Goal: Check status: Check status

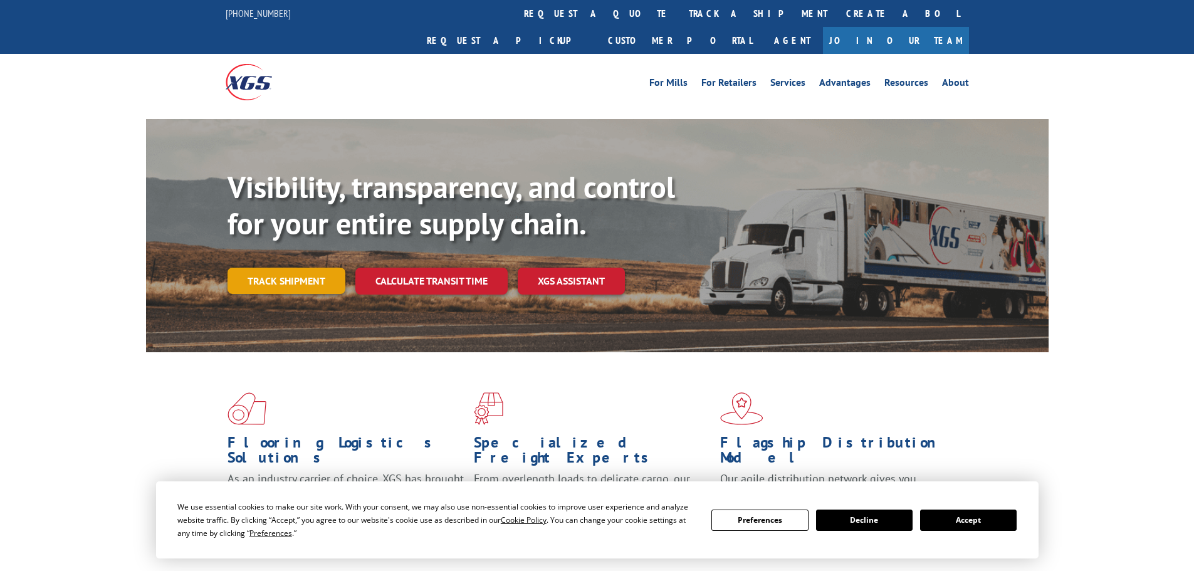
click at [274, 268] on link "Track shipment" at bounding box center [286, 281] width 118 height 26
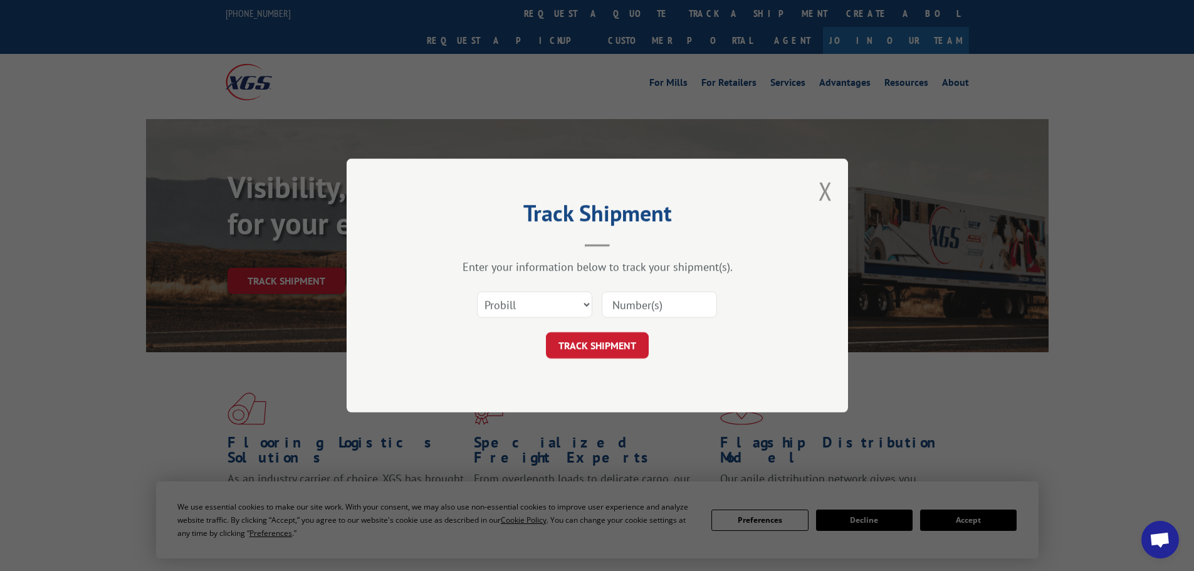
click at [638, 303] on input at bounding box center [658, 304] width 115 height 26
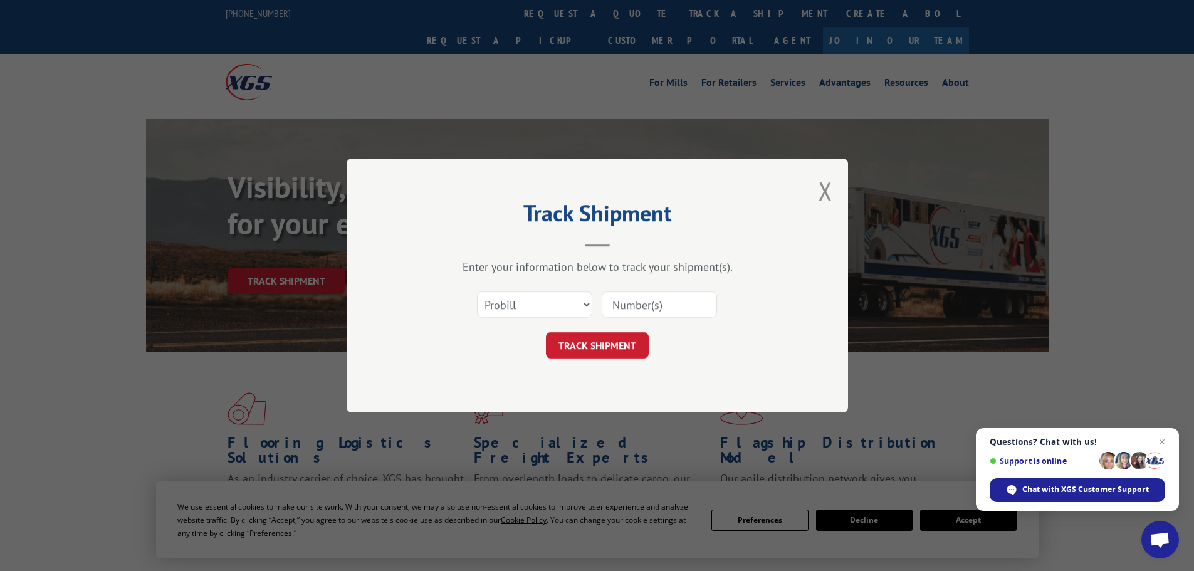
paste input "5562574"
type input "5562574"
click at [539, 290] on div "Select category... Probill BOL PO" at bounding box center [534, 304] width 114 height 29
click at [534, 300] on select "Select category... Probill BOL PO" at bounding box center [534, 304] width 115 height 26
select select "bol"
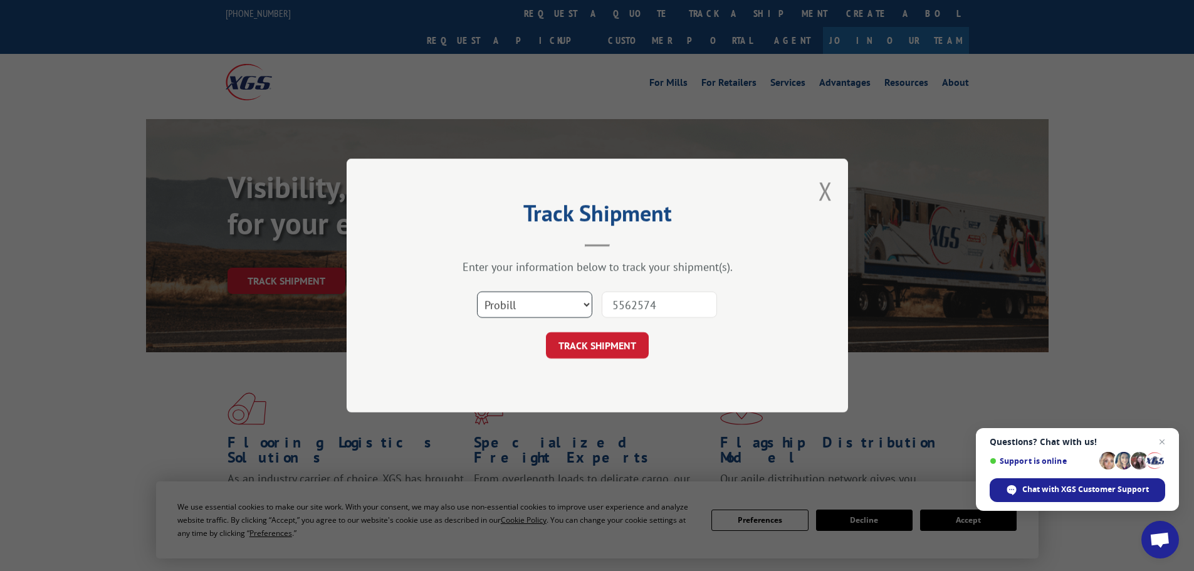
click at [477, 291] on select "Select category... Probill BOL PO" at bounding box center [534, 304] width 115 height 26
click at [625, 345] on button "TRACK SHIPMENT" at bounding box center [597, 345] width 103 height 26
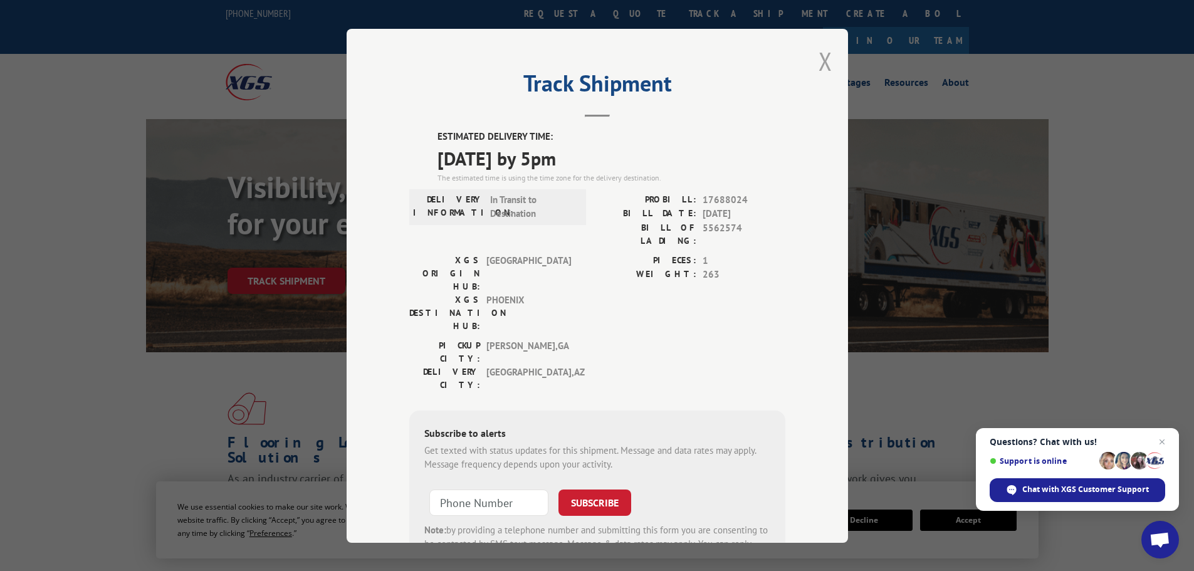
click at [818, 57] on button "Close modal" at bounding box center [825, 60] width 14 height 33
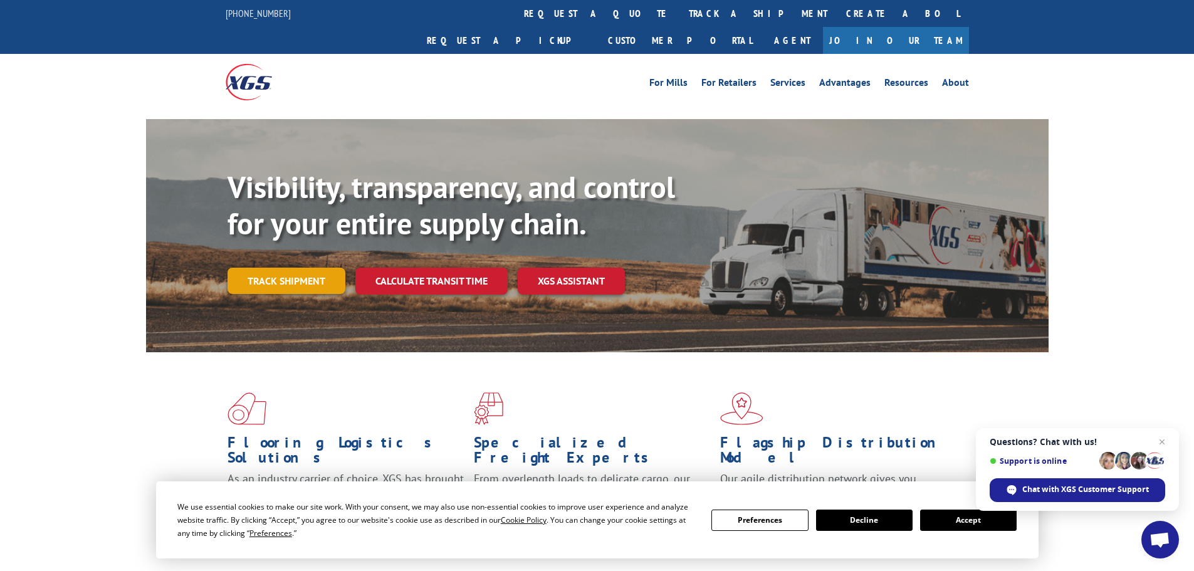
click at [281, 268] on link "Track shipment" at bounding box center [286, 281] width 118 height 26
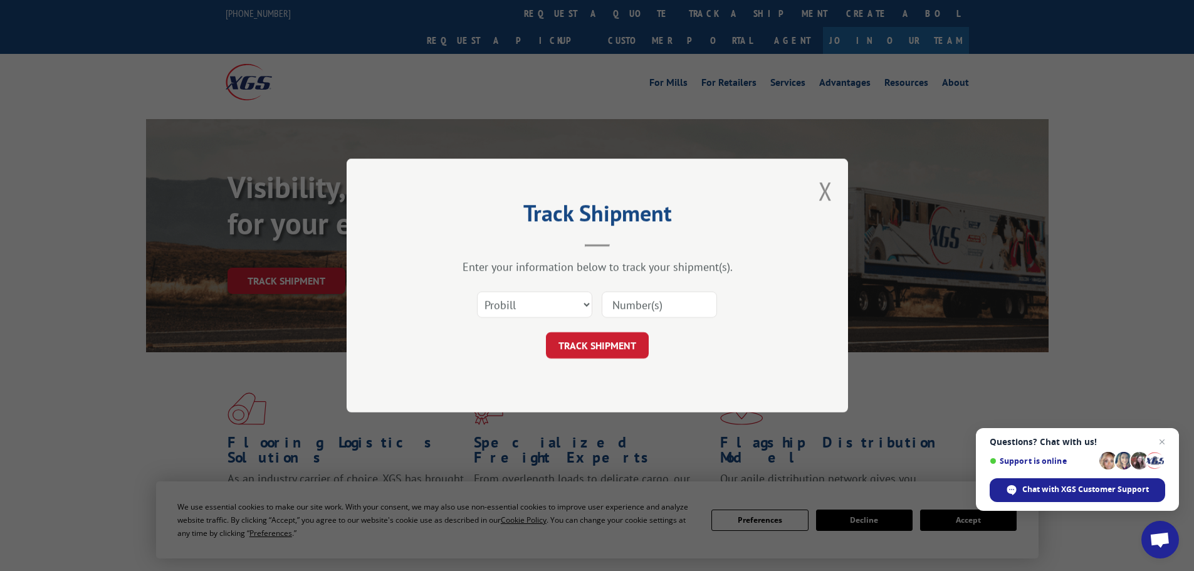
click at [638, 306] on input at bounding box center [658, 304] width 115 height 26
paste input "313017"
type input "313017"
click at [591, 343] on button "TRACK SHIPMENT" at bounding box center [597, 345] width 103 height 26
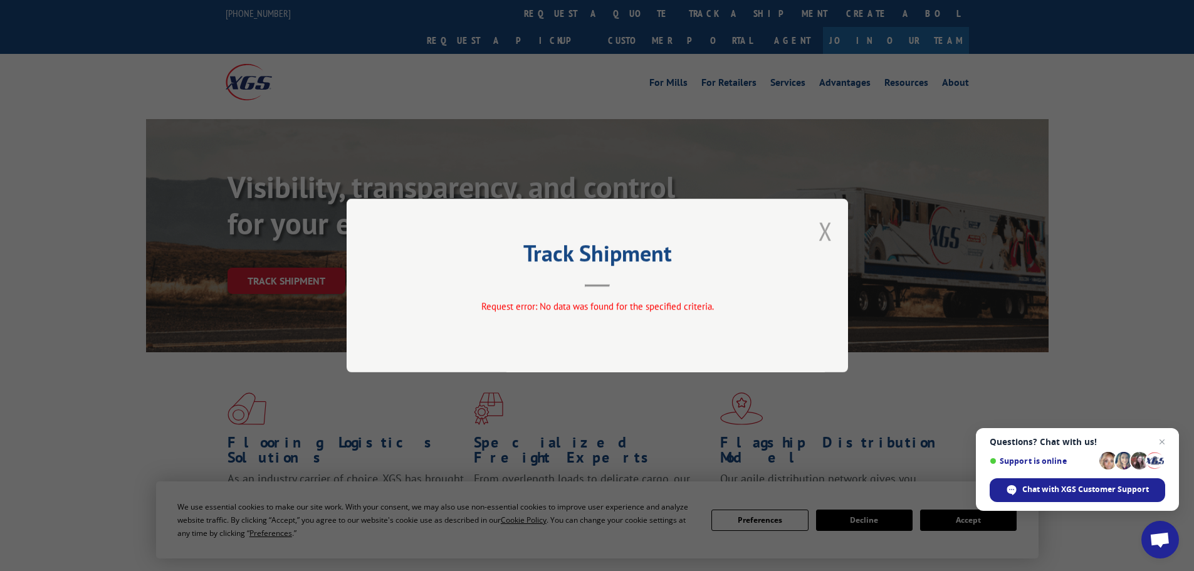
click at [825, 234] on button "Close modal" at bounding box center [825, 230] width 14 height 33
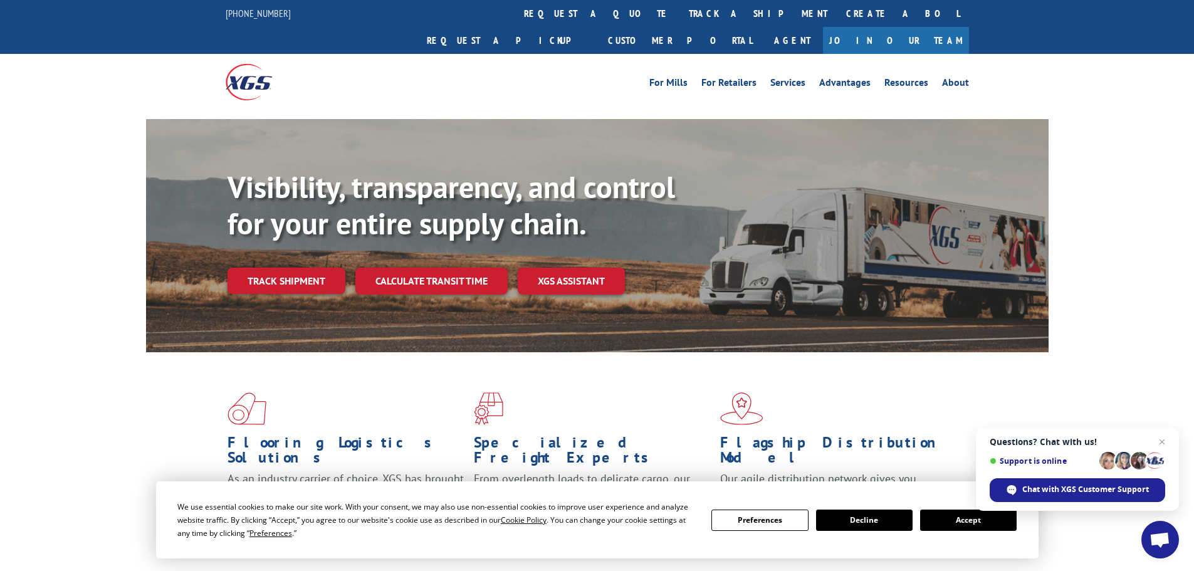
click at [290, 268] on link "Track shipment" at bounding box center [286, 281] width 118 height 26
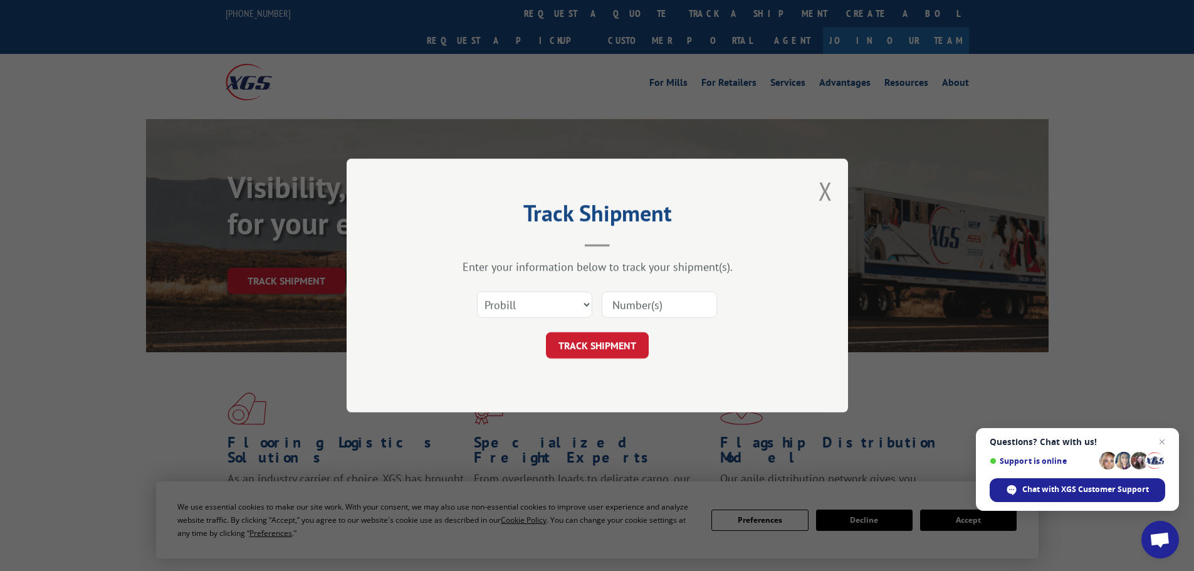
click at [642, 306] on input at bounding box center [658, 304] width 115 height 26
paste input "5590480"
type input "5590480"
click at [523, 306] on select "Select category... Probill BOL PO" at bounding box center [534, 304] width 115 height 26
select select "bol"
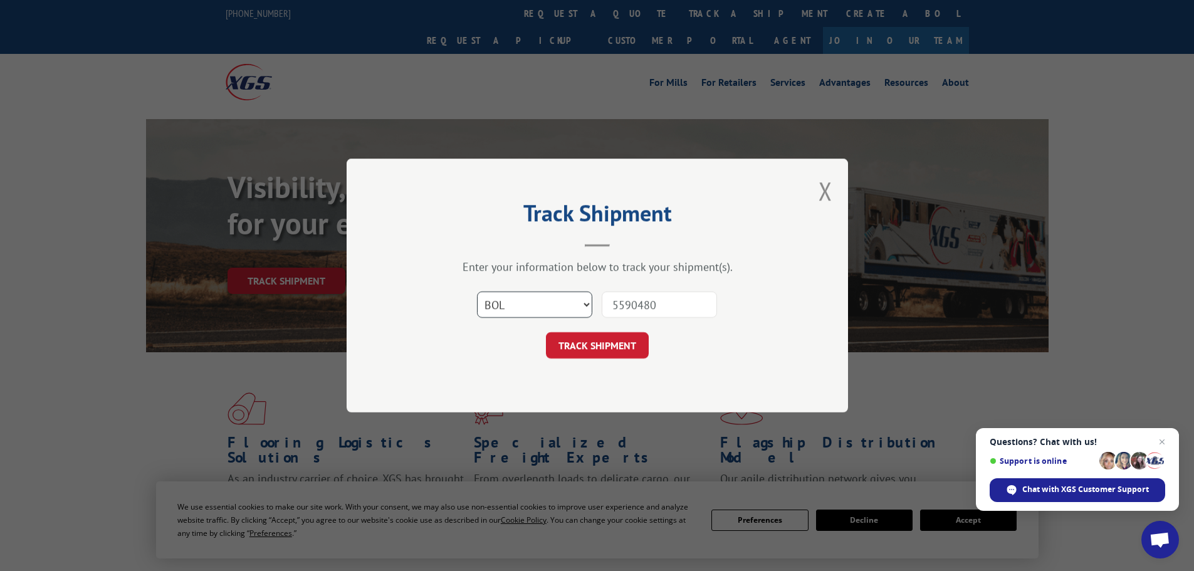
click at [477, 291] on select "Select category... Probill BOL PO" at bounding box center [534, 304] width 115 height 26
click at [611, 351] on button "TRACK SHIPMENT" at bounding box center [597, 345] width 103 height 26
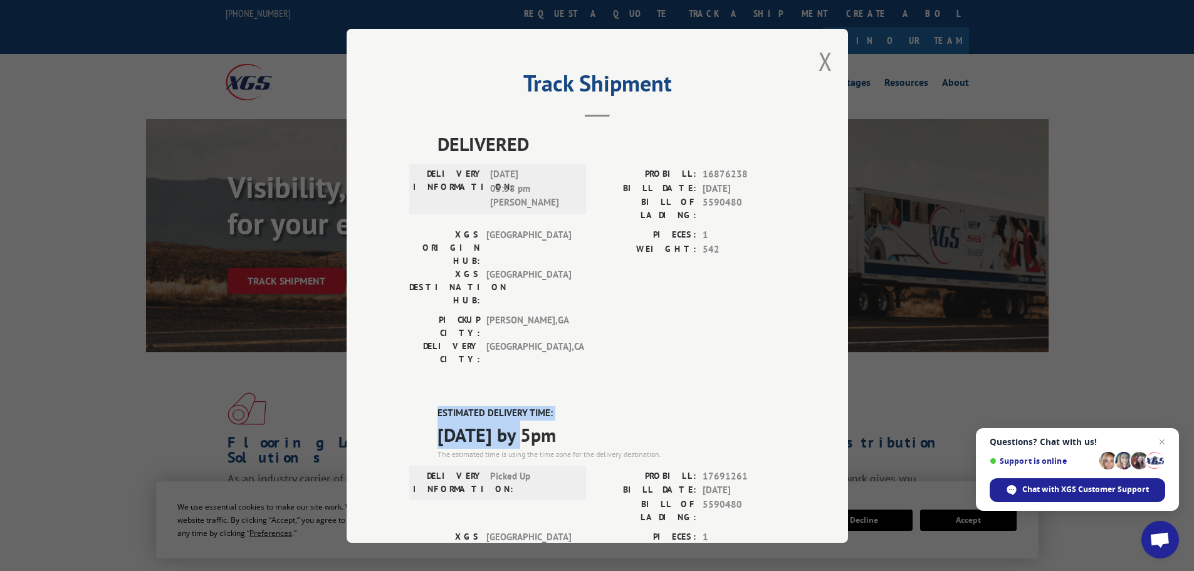
drag, startPoint x: 532, startPoint y: 366, endPoint x: 429, endPoint y: 343, distance: 105.2
copy div "ESTIMATED DELIVERY TIME: [DATE]"
click at [818, 53] on button "Close modal" at bounding box center [825, 60] width 14 height 33
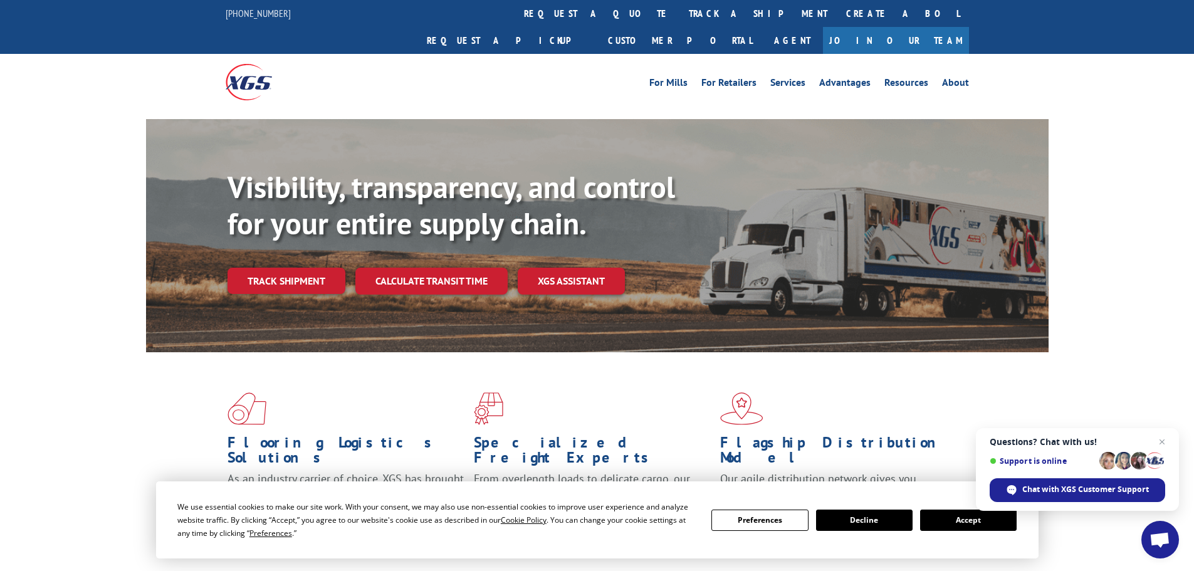
drag, startPoint x: 290, startPoint y: 248, endPoint x: 293, endPoint y: 260, distance: 12.2
click at [290, 268] on link "Track shipment" at bounding box center [286, 281] width 118 height 26
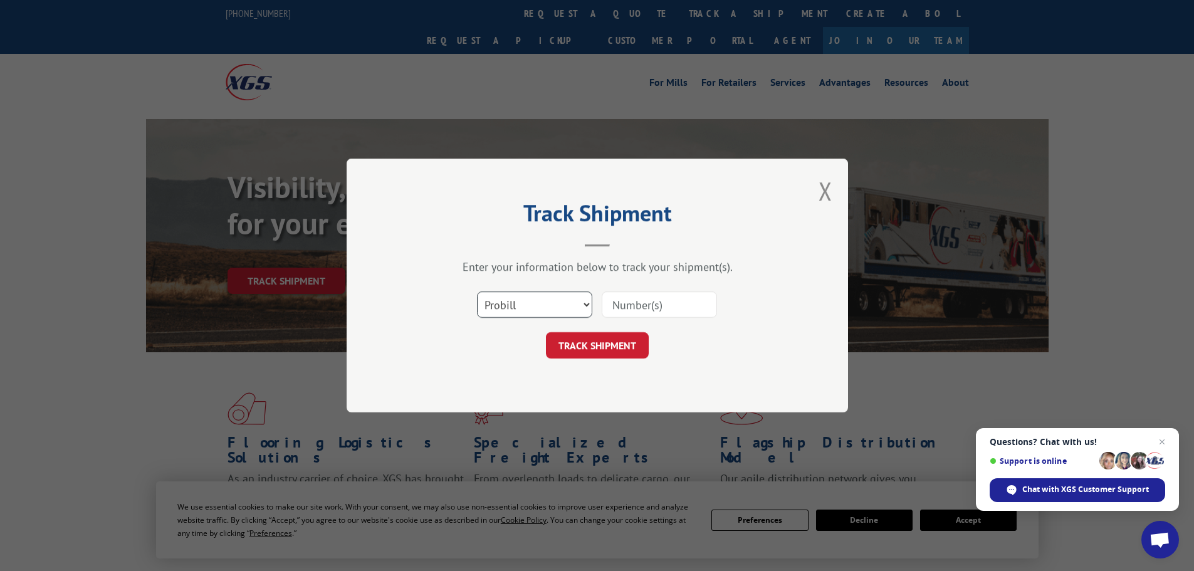
drag, startPoint x: 573, startPoint y: 307, endPoint x: 565, endPoint y: 316, distance: 11.6
click at [573, 307] on select "Select category... Probill BOL PO" at bounding box center [534, 304] width 115 height 26
select select "bol"
click at [477, 291] on select "Select category... Probill BOL PO" at bounding box center [534, 304] width 115 height 26
click at [678, 306] on input at bounding box center [658, 304] width 115 height 26
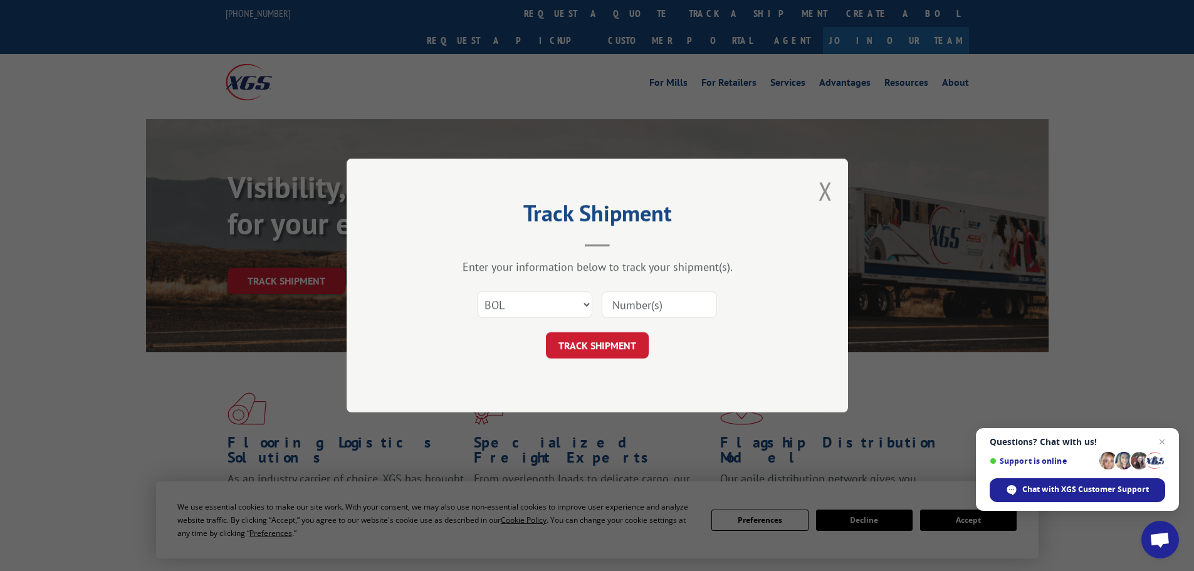
paste input "5590483"
type input "5590483"
click button "TRACK SHIPMENT" at bounding box center [597, 345] width 103 height 26
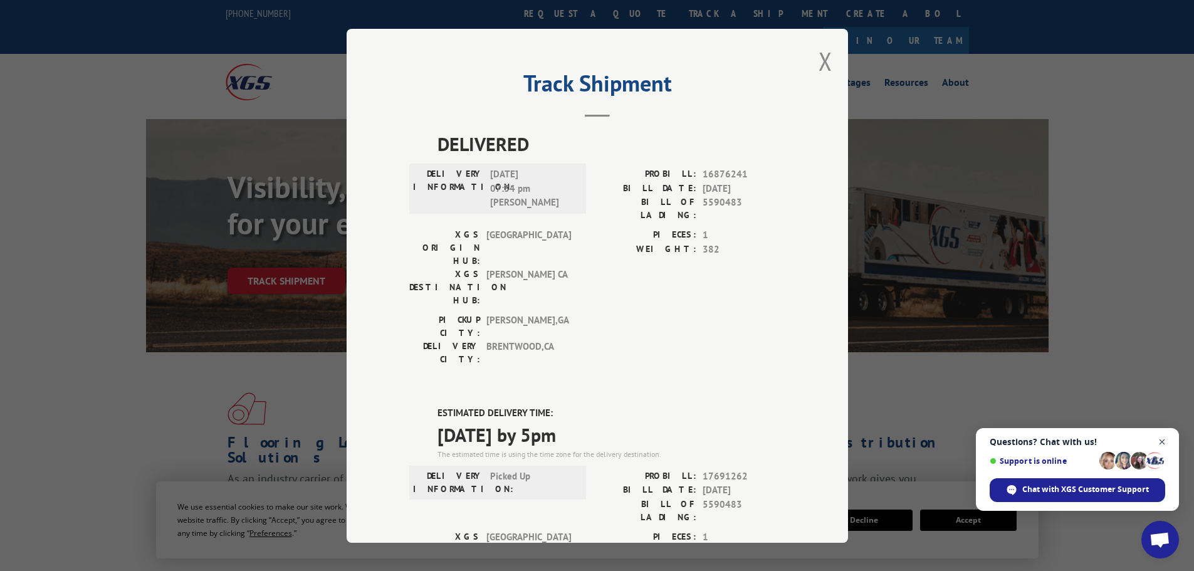
click at [1163, 441] on span "Close chat" at bounding box center [1162, 442] width 16 height 16
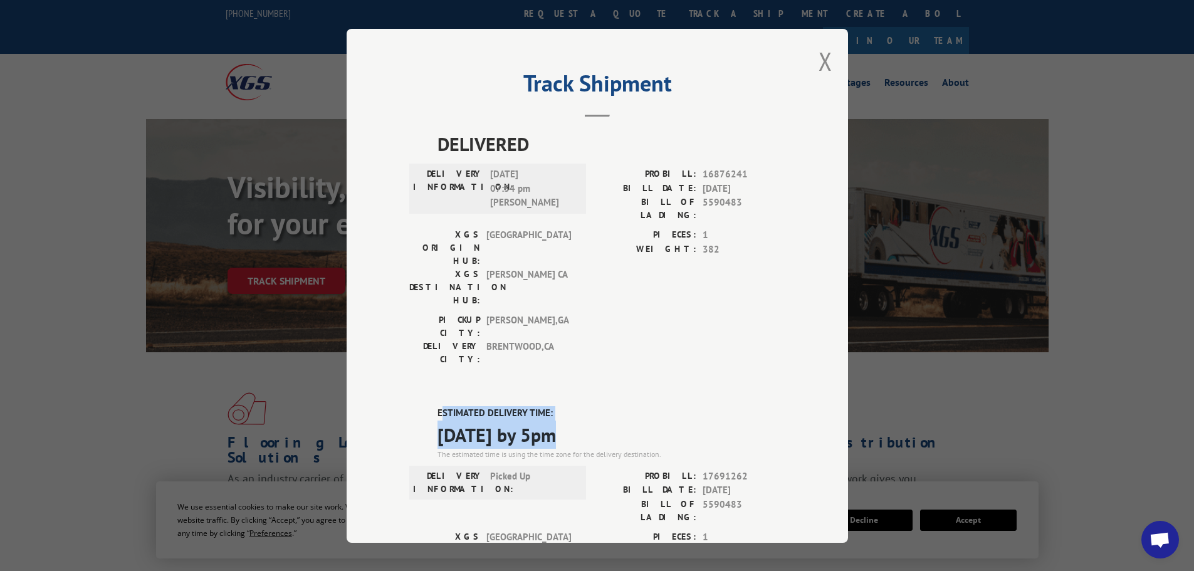
drag, startPoint x: 556, startPoint y: 365, endPoint x: 435, endPoint y: 348, distance: 122.8
click at [437, 406] on div "ESTIMATED DELIVERY TIME: [DATE] by 5pm The estimated time is using the time zon…" at bounding box center [611, 433] width 348 height 54
drag, startPoint x: 533, startPoint y: 365, endPoint x: 427, endPoint y: 340, distance: 108.8
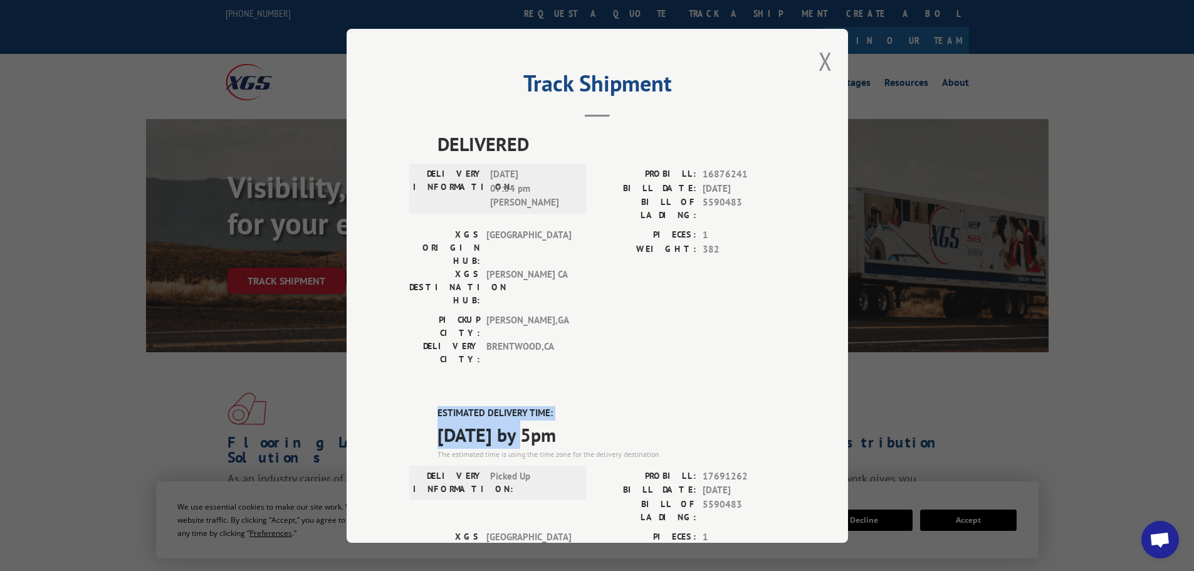
copy div "ESTIMATED DELIVERY TIME: [DATE]"
